Goal: Task Accomplishment & Management: Manage account settings

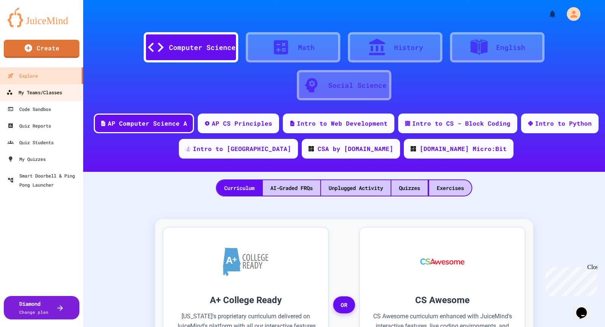
click at [56, 92] on div "My Teams/Classes" at bounding box center [34, 92] width 56 height 9
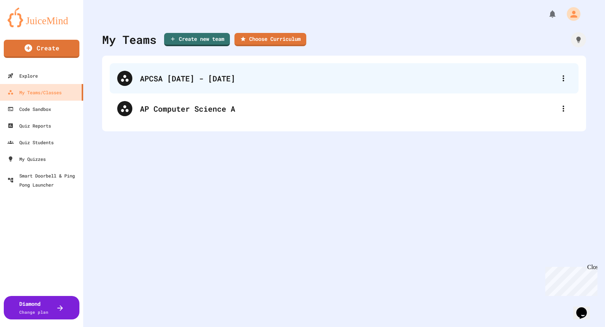
click at [166, 79] on div "APCSA [DATE] - [DATE]" at bounding box center [348, 78] width 416 height 11
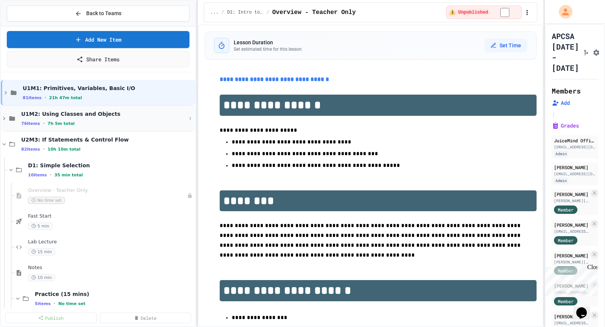
click at [2, 117] on icon at bounding box center [4, 118] width 7 height 7
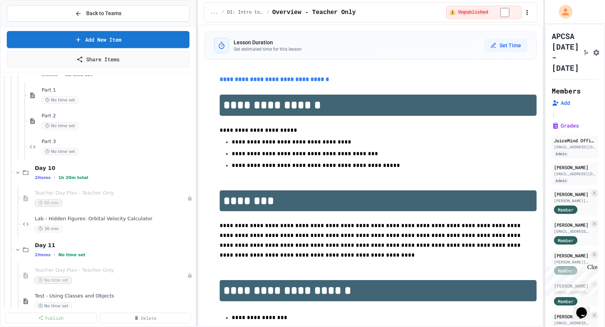
scroll to position [899, 0]
click at [81, 221] on div "Lab - Hidden Figures: Orbital Velocity Calculator 30 min" at bounding box center [111, 222] width 152 height 17
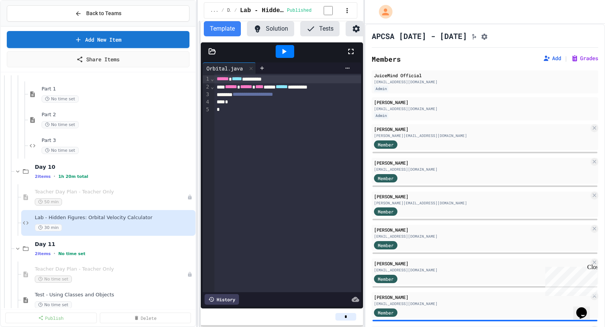
click at [353, 168] on div "**********" at bounding box center [302, 163] width 605 height 327
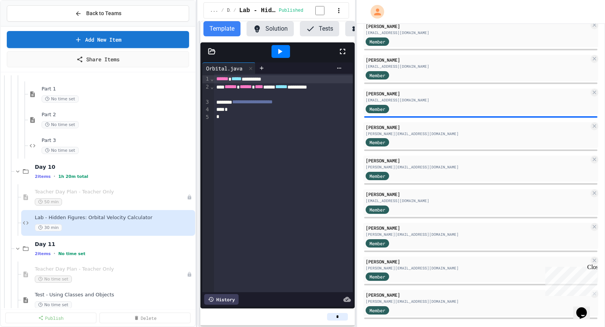
scroll to position [213, 0]
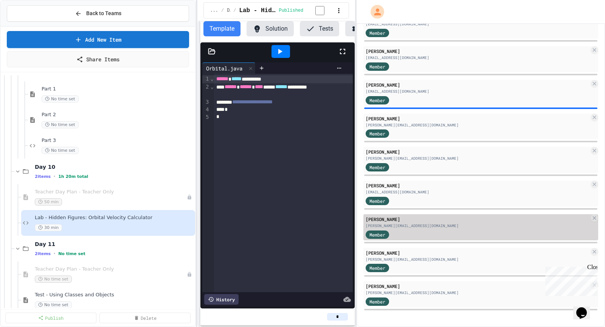
click at [449, 224] on div "[PERSON_NAME][EMAIL_ADDRESS][DOMAIN_NAME]" at bounding box center [478, 226] width 224 height 6
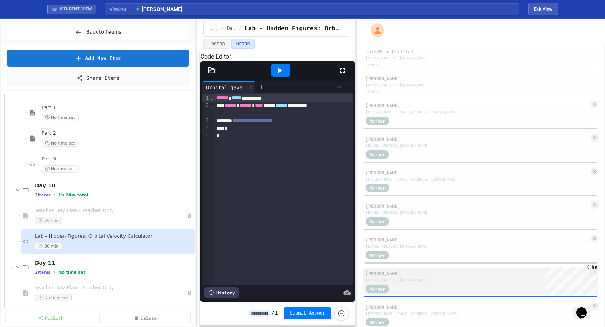
scroll to position [44, 0]
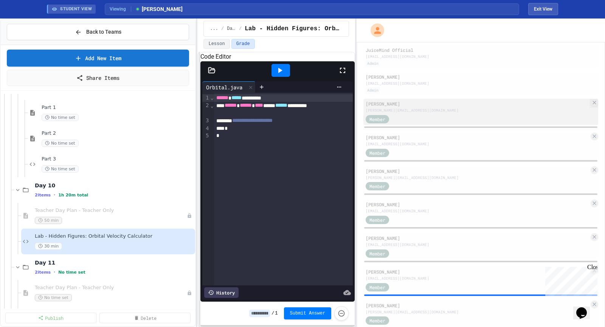
click at [474, 112] on div "[PERSON_NAME][EMAIL_ADDRESS][DOMAIN_NAME]" at bounding box center [478, 110] width 224 height 6
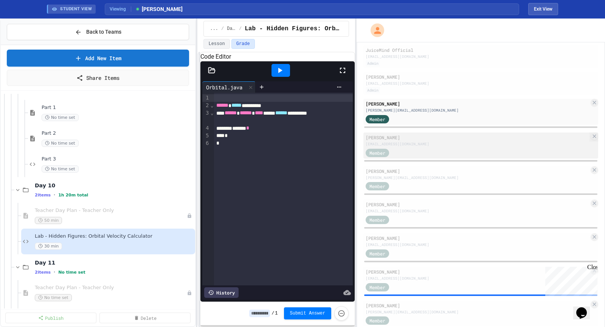
click at [462, 143] on div "[PERSON_NAME] [EMAIL_ADDRESS][DOMAIN_NAME]" at bounding box center [478, 140] width 224 height 13
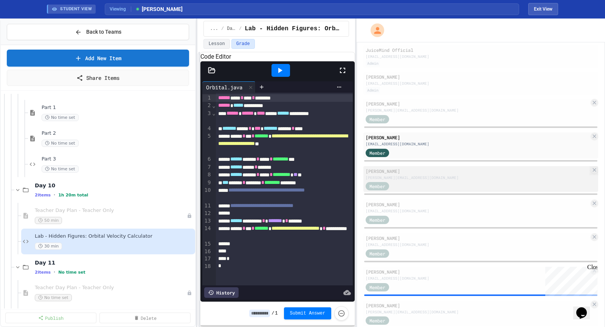
click at [418, 185] on div "Member" at bounding box center [478, 185] width 224 height 9
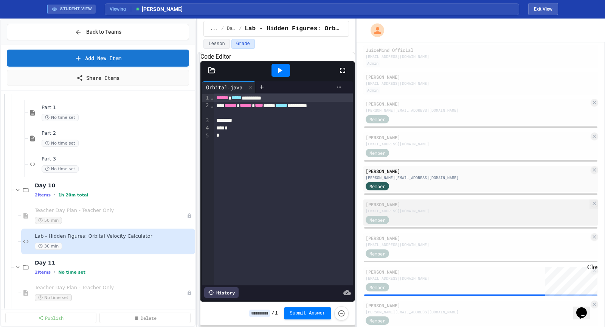
click at [416, 208] on div "[PERSON_NAME]" at bounding box center [478, 204] width 224 height 7
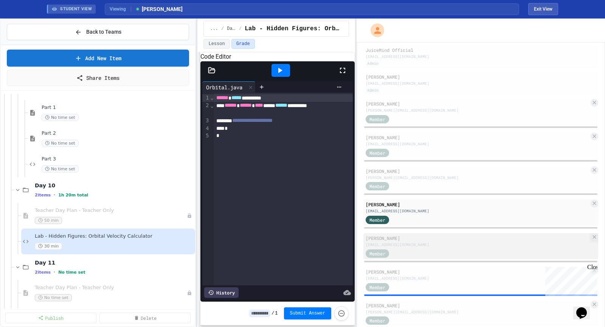
click at [422, 239] on div "[PERSON_NAME]" at bounding box center [478, 238] width 224 height 7
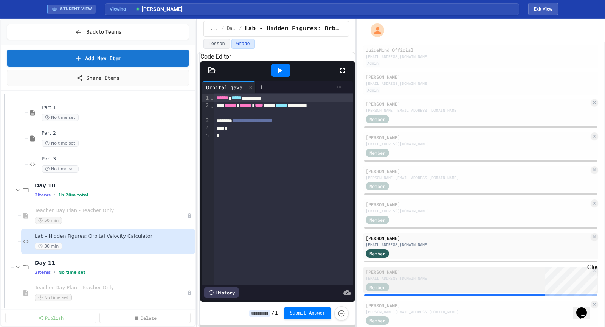
click at [422, 275] on div "[PERSON_NAME]" at bounding box center [478, 271] width 224 height 7
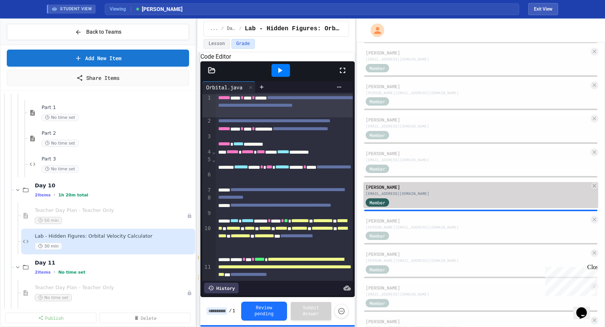
scroll to position [130, 0]
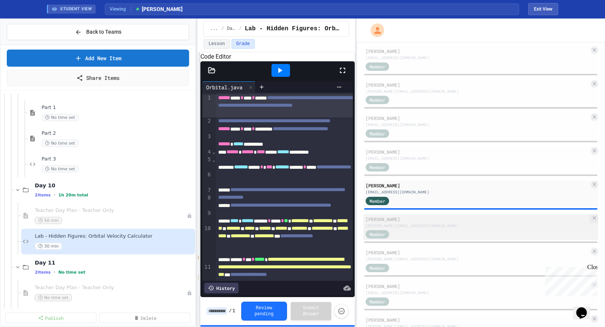
click at [427, 228] on div "[PERSON_NAME][EMAIL_ADDRESS][DOMAIN_NAME]" at bounding box center [478, 226] width 224 height 6
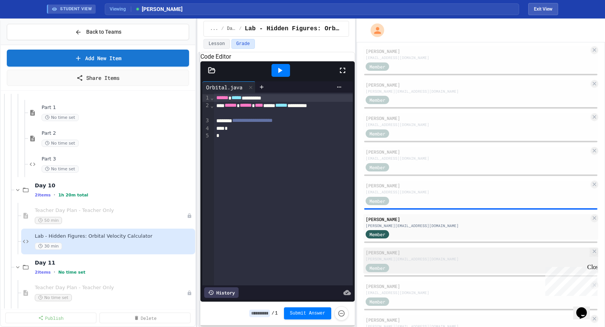
click at [435, 255] on div "[PERSON_NAME]" at bounding box center [478, 252] width 224 height 7
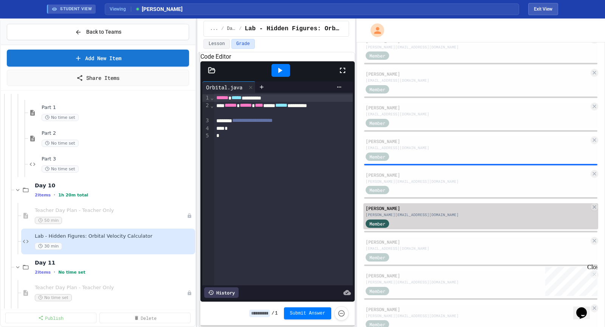
scroll to position [232, 0]
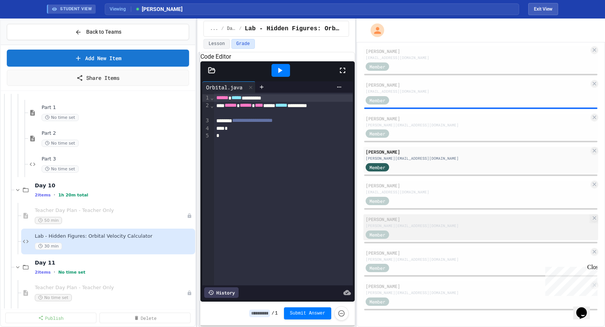
click at [435, 224] on div "[PERSON_NAME][EMAIL_ADDRESS][DOMAIN_NAME]" at bounding box center [478, 226] width 224 height 6
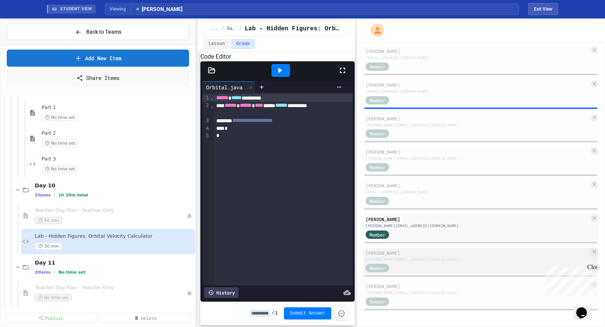
click at [429, 261] on div "[PERSON_NAME][EMAIL_ADDRESS][DOMAIN_NAME]" at bounding box center [478, 259] width 224 height 6
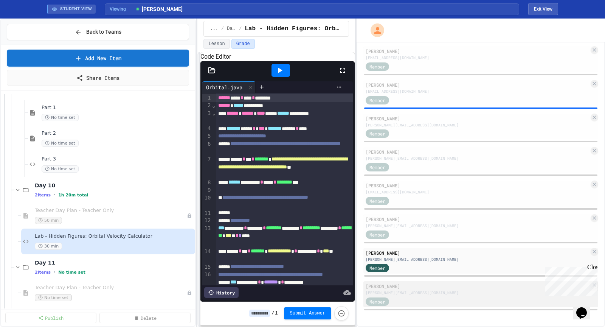
click at [428, 291] on div "[PERSON_NAME][EMAIL_ADDRESS][DOMAIN_NAME]" at bounding box center [478, 293] width 224 height 6
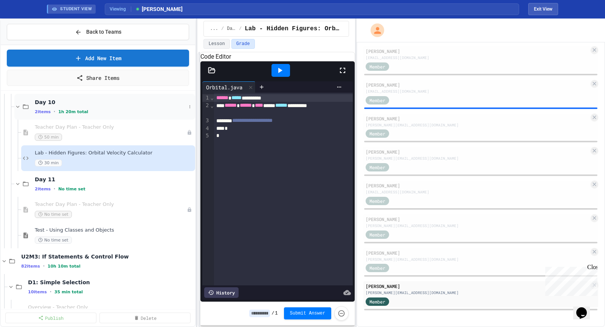
scroll to position [992, 0]
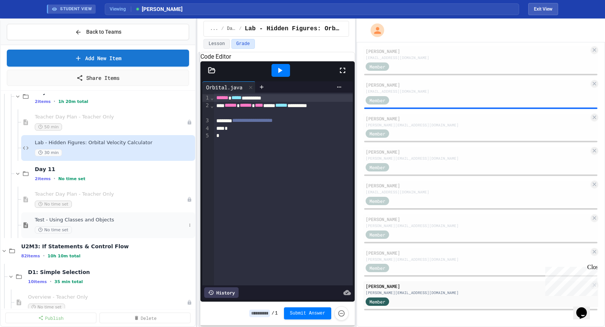
click at [96, 217] on span "Test - Using Classes and Objects" at bounding box center [110, 220] width 151 height 6
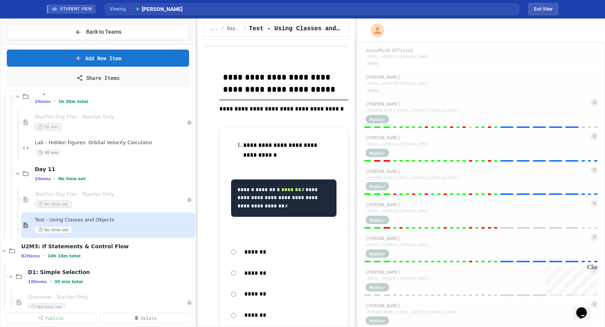
scroll to position [40, 0]
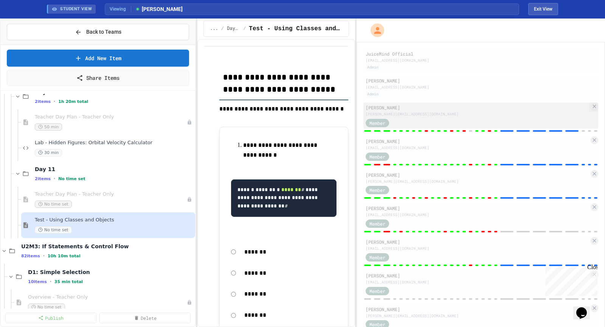
click at [428, 117] on div "[PERSON_NAME][EMAIL_ADDRESS][DOMAIN_NAME]" at bounding box center [478, 114] width 224 height 6
type input "*"
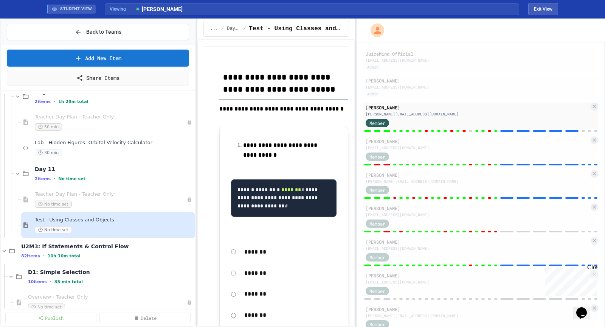
type input "*"
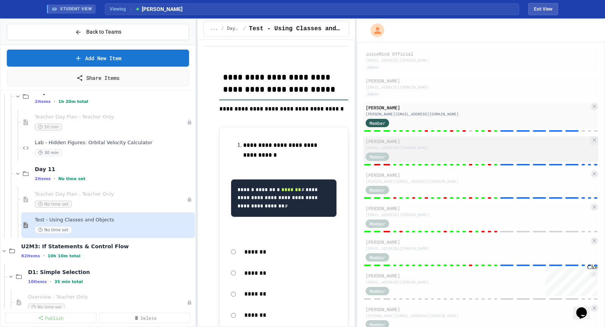
click at [415, 152] on div "[PERSON_NAME] [EMAIL_ADDRESS][DOMAIN_NAME] Member" at bounding box center [481, 149] width 235 height 26
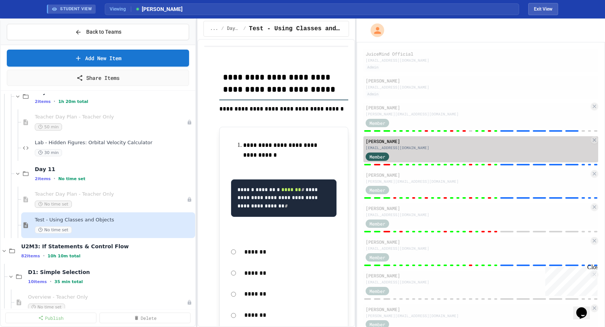
type input "*"
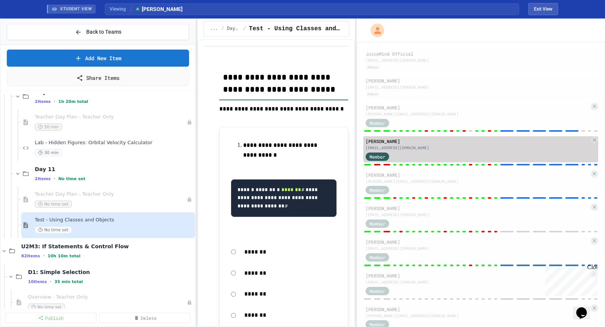
type input "*"
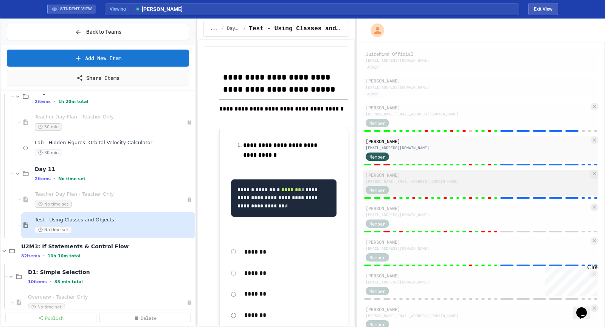
click at [430, 181] on div "[PERSON_NAME][EMAIL_ADDRESS][DOMAIN_NAME]" at bounding box center [478, 182] width 224 height 6
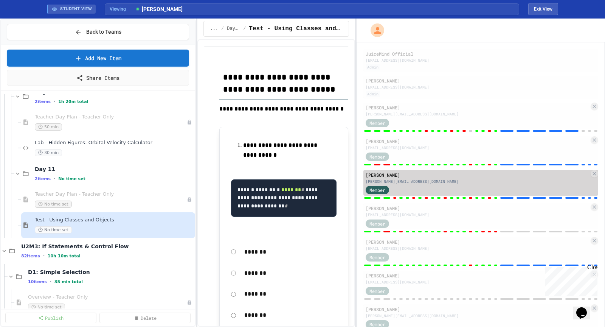
type input "*"
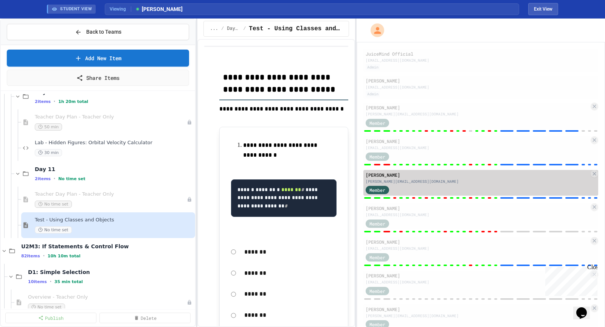
type input "*"
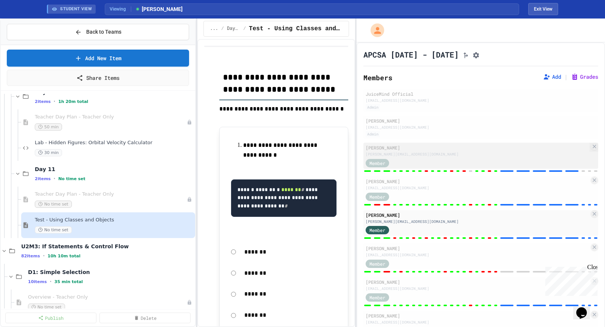
click at [442, 166] on div "Member" at bounding box center [478, 162] width 224 height 9
type input "*"
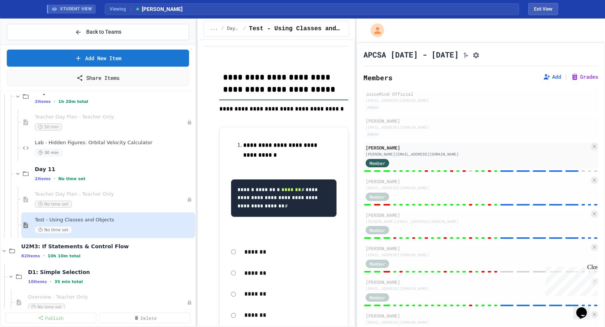
type input "*"
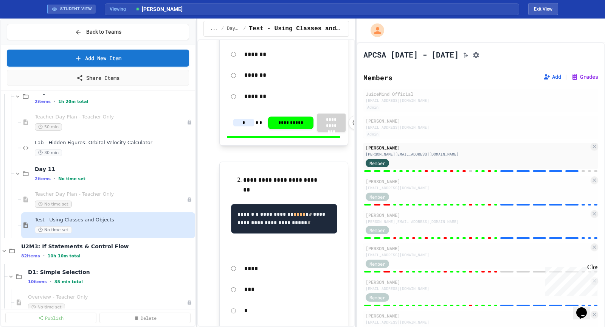
scroll to position [266, 0]
